Goal: Transaction & Acquisition: Purchase product/service

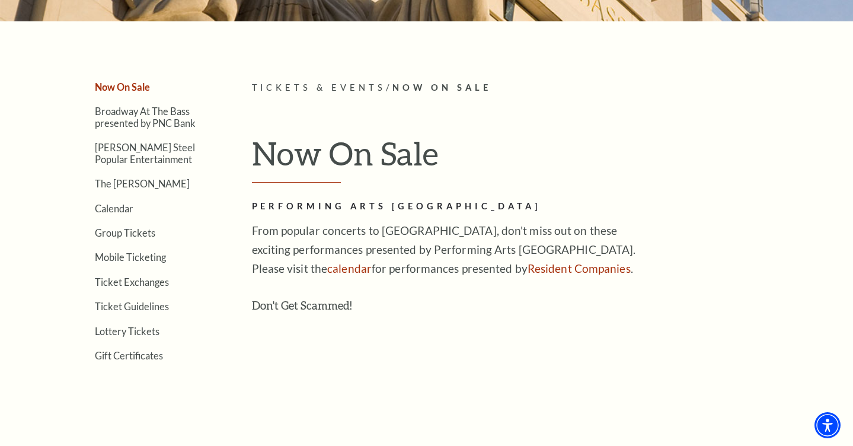
scroll to position [244, 0]
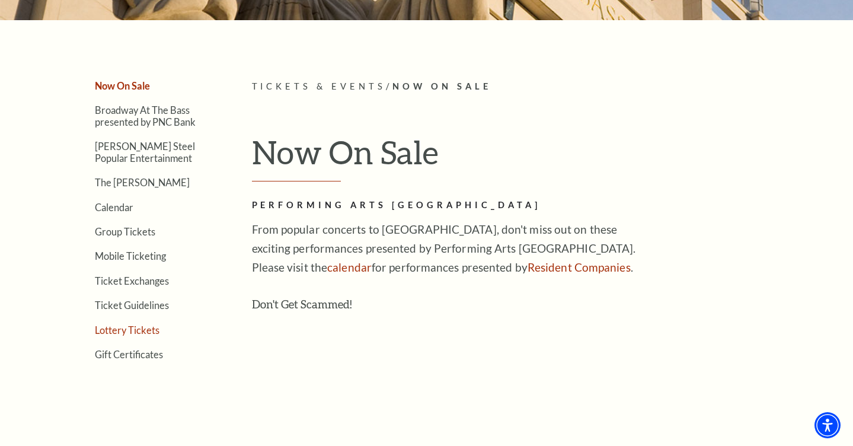
click at [146, 330] on link "Lottery Tickets" at bounding box center [127, 329] width 65 height 11
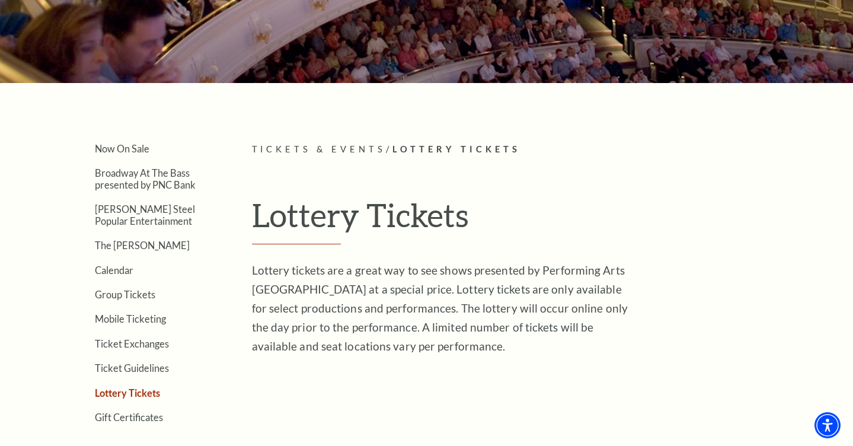
scroll to position [182, 0]
click at [126, 145] on link "Now On Sale" at bounding box center [122, 147] width 55 height 11
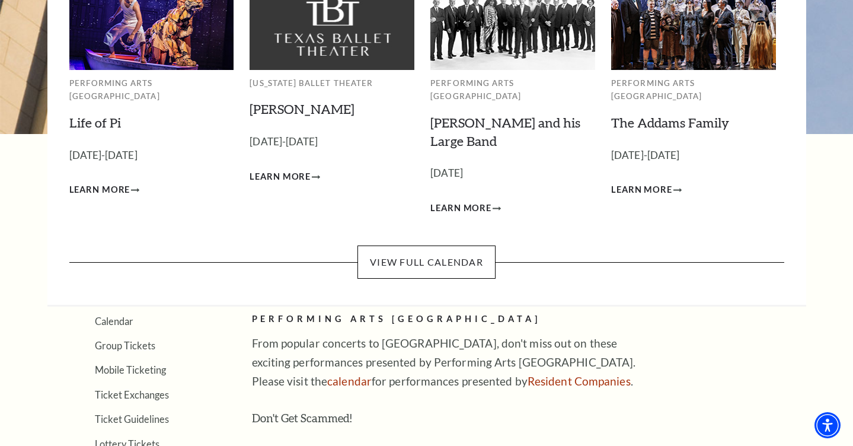
scroll to position [133, 0]
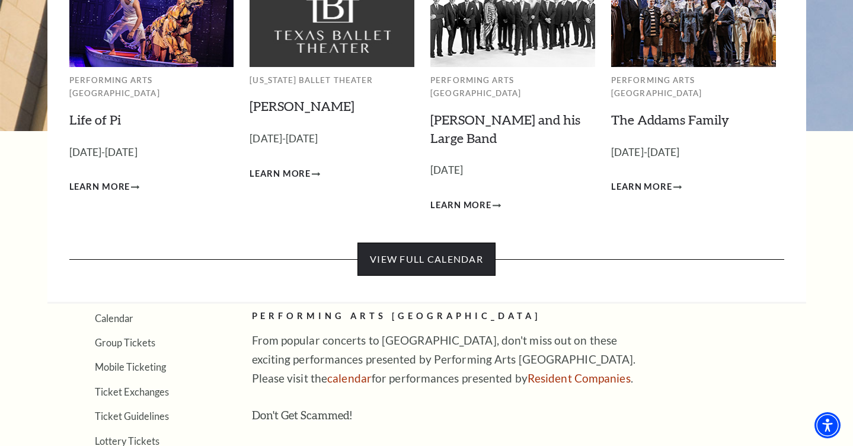
click at [458, 243] on link "View Full Calendar" at bounding box center [427, 259] width 138 height 33
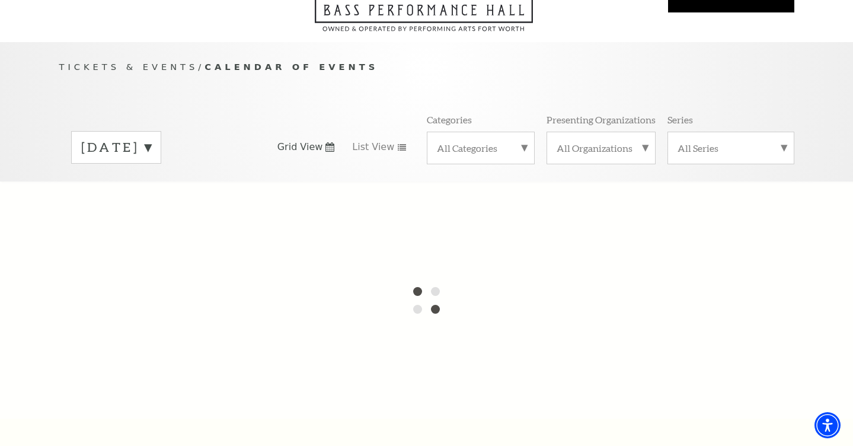
scroll to position [79, 0]
click at [151, 137] on label "September 2025" at bounding box center [116, 146] width 70 height 18
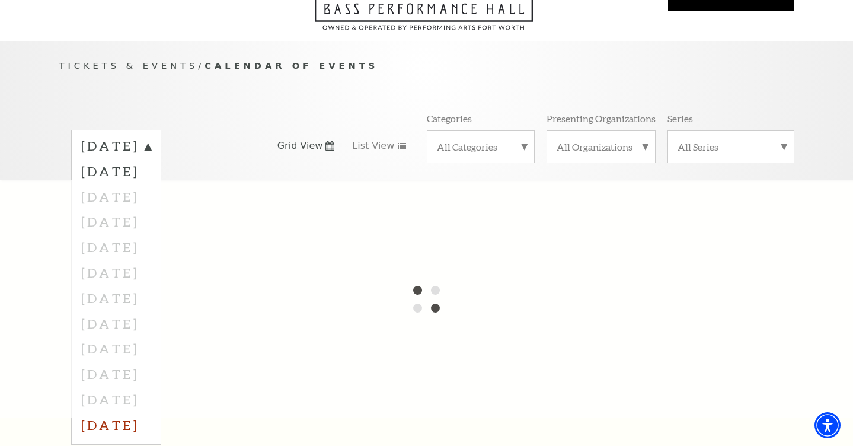
click at [151, 412] on label "August 2026" at bounding box center [116, 425] width 70 height 26
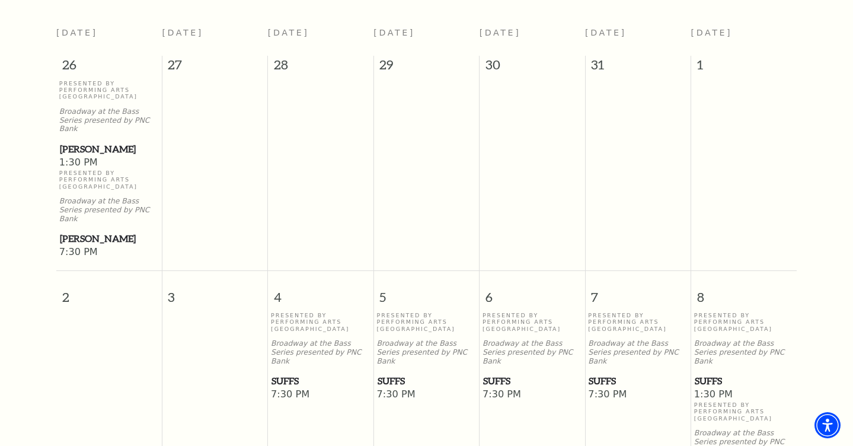
scroll to position [329, 0]
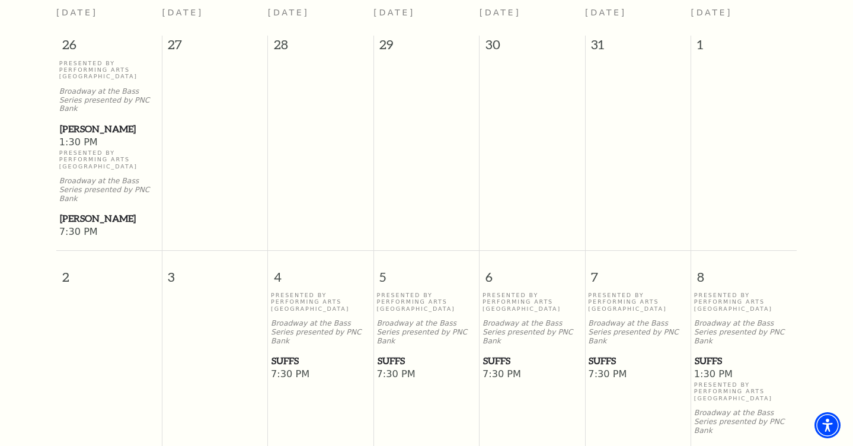
click at [291, 353] on span "Suffs" at bounding box center [321, 360] width 98 height 15
click at [328, 292] on p "Presented By Performing Arts Fort Worth" at bounding box center [321, 302] width 100 height 20
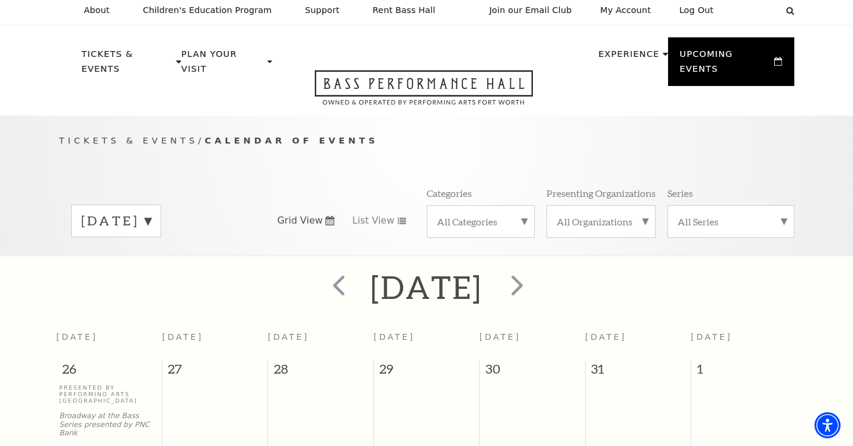
scroll to position [0, 0]
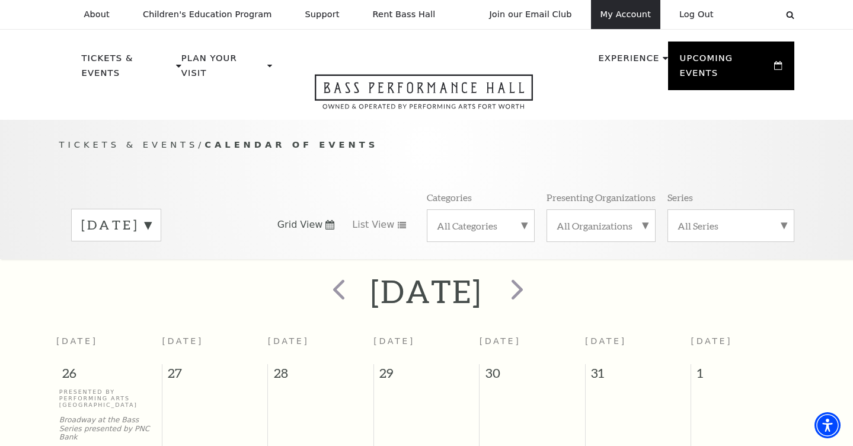
click at [622, 21] on link "My Account" at bounding box center [625, 14] width 69 height 29
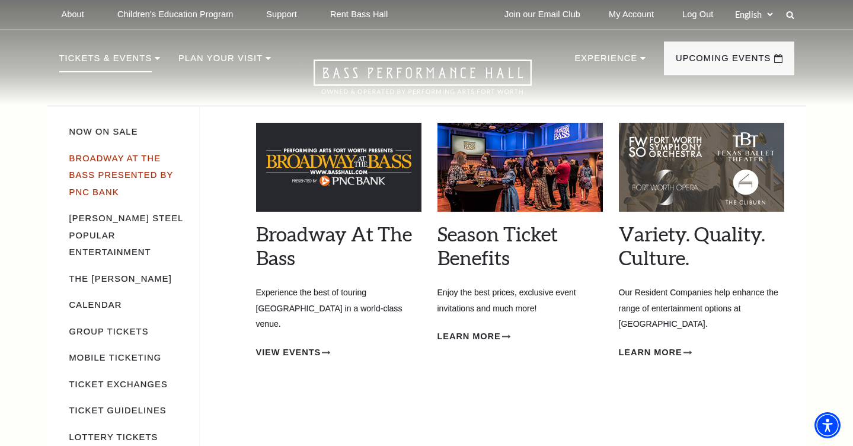
click at [123, 159] on link "Broadway At The Bass presented by PNC Bank" at bounding box center [121, 175] width 104 height 43
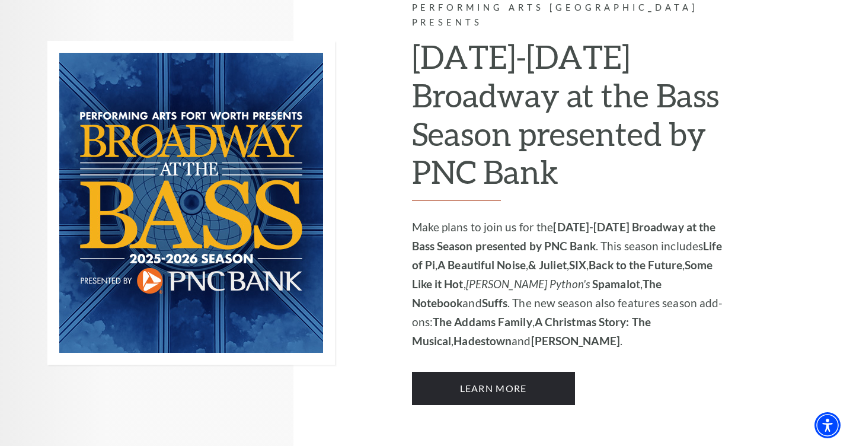
scroll to position [789, 0]
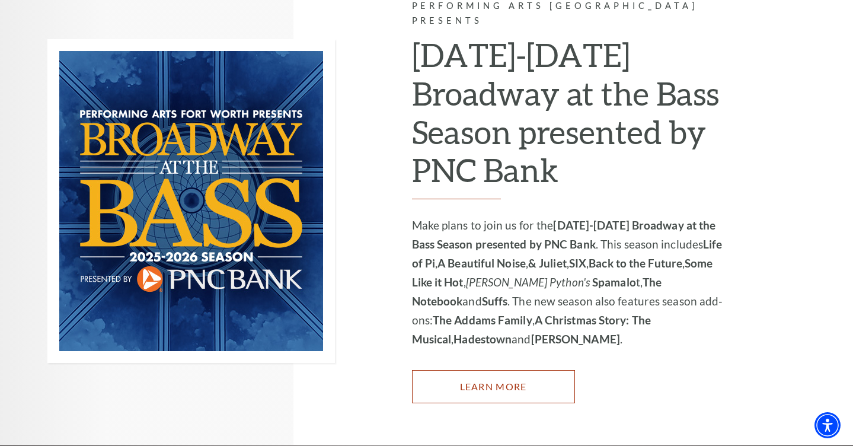
click at [498, 370] on link "Learn More" at bounding box center [493, 386] width 163 height 33
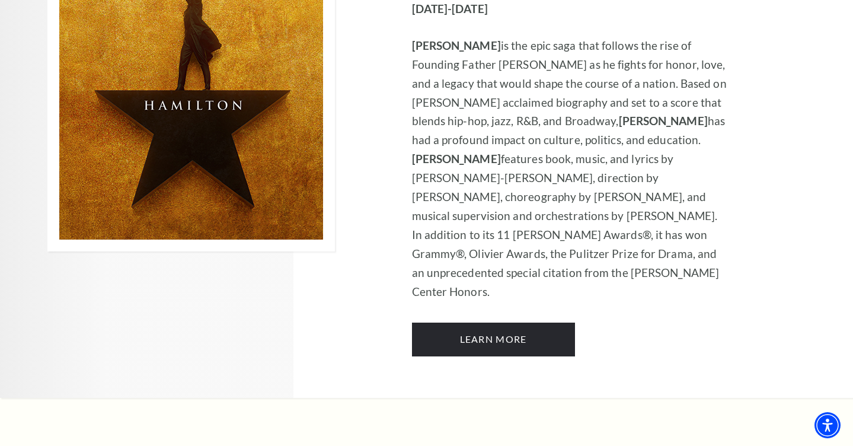
scroll to position [8146, 0]
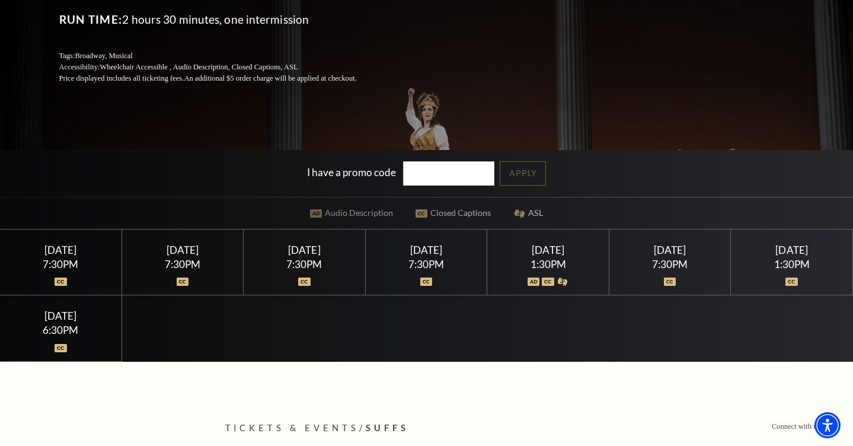
scroll to position [203, 0]
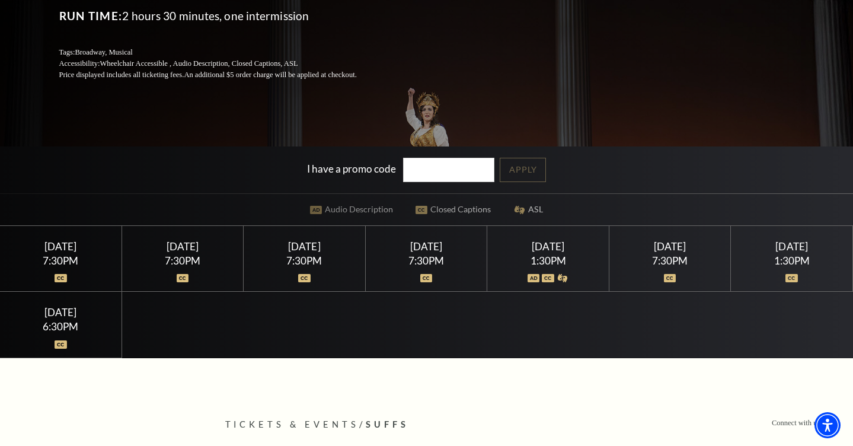
click at [300, 251] on div "Thursday August 6" at bounding box center [304, 246] width 93 height 12
click at [306, 281] on img at bounding box center [304, 278] width 12 height 8
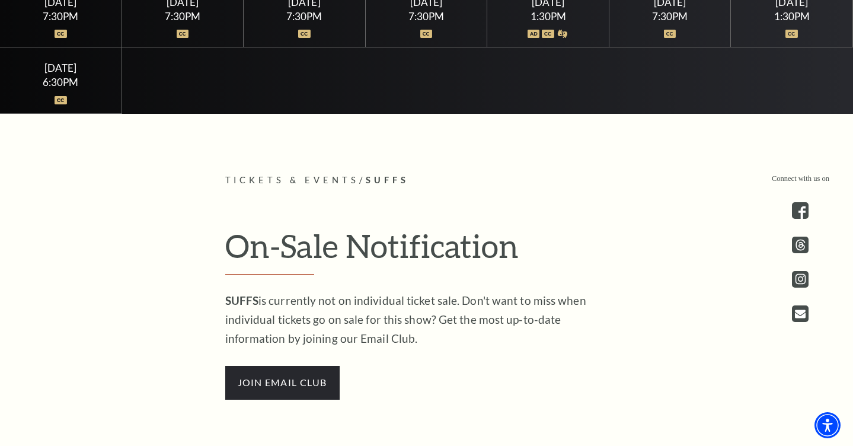
scroll to position [435, 0]
